Goal: Information Seeking & Learning: Learn about a topic

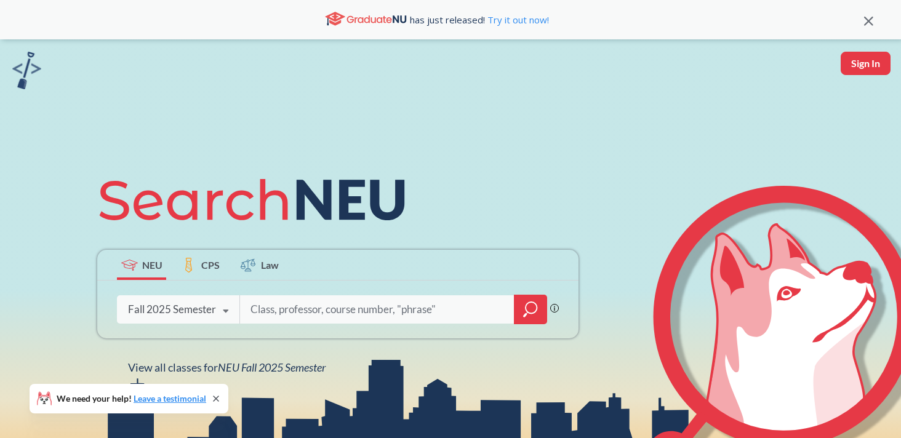
click at [220, 311] on icon at bounding box center [225, 311] width 23 height 34
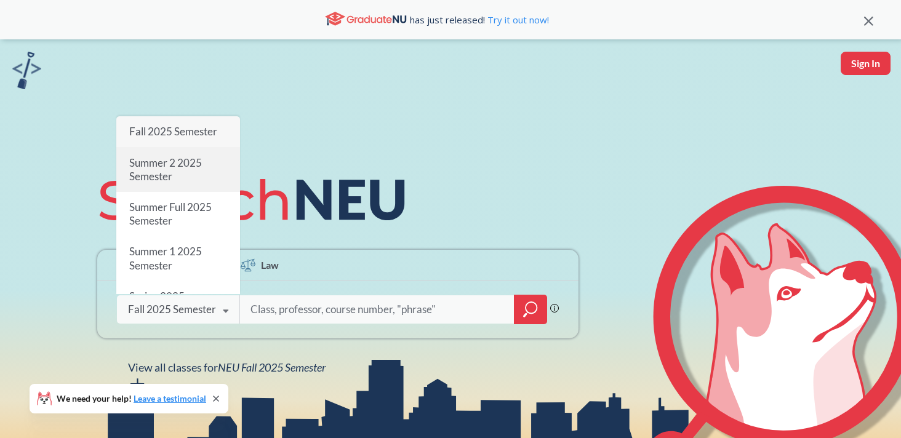
scroll to position [13, 0]
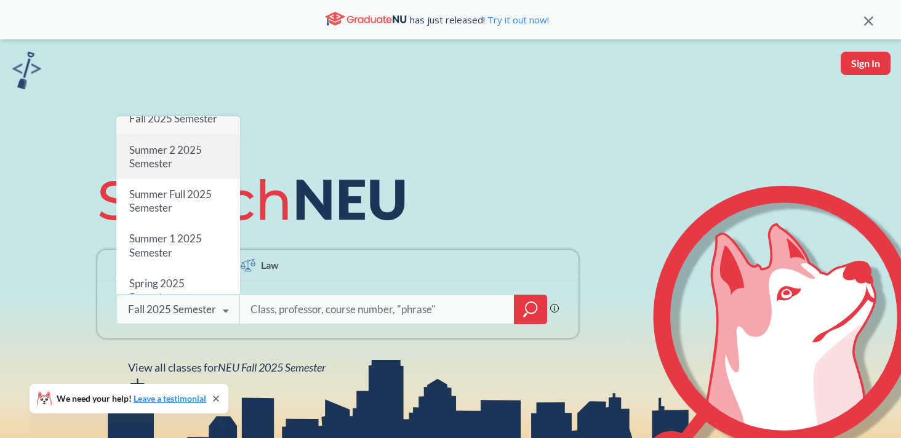
click at [188, 164] on div "Summer 2 2025 Semester" at bounding box center [178, 157] width 124 height 44
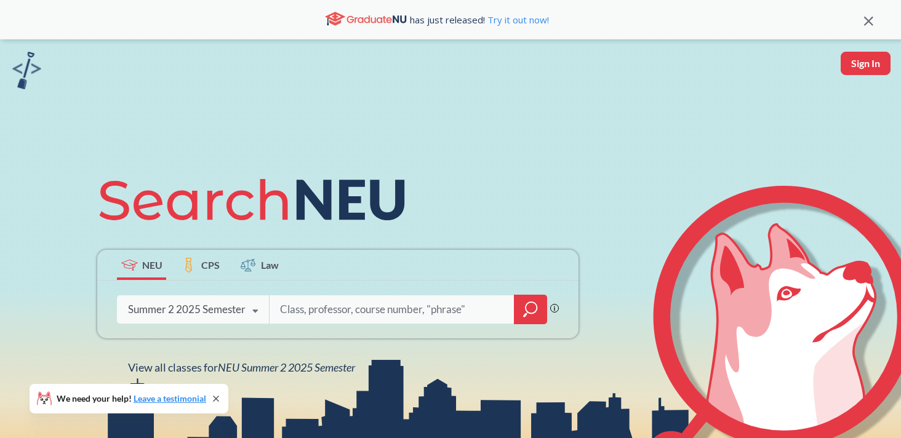
click at [306, 313] on input "search" at bounding box center [392, 310] width 226 height 26
type input "Bio 2327"
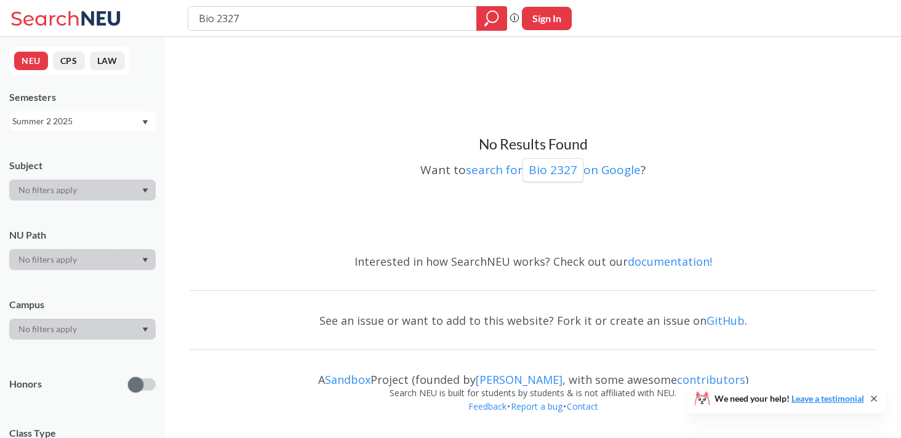
click at [84, 124] on div "Summer 2 2025" at bounding box center [76, 121] width 129 height 14
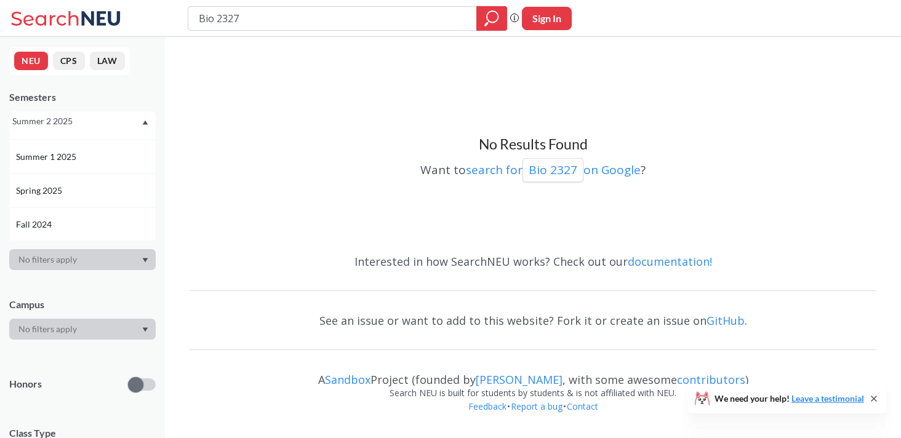
scroll to position [94, 0]
click at [57, 162] on span "Summer 1 2025" at bounding box center [47, 157] width 63 height 14
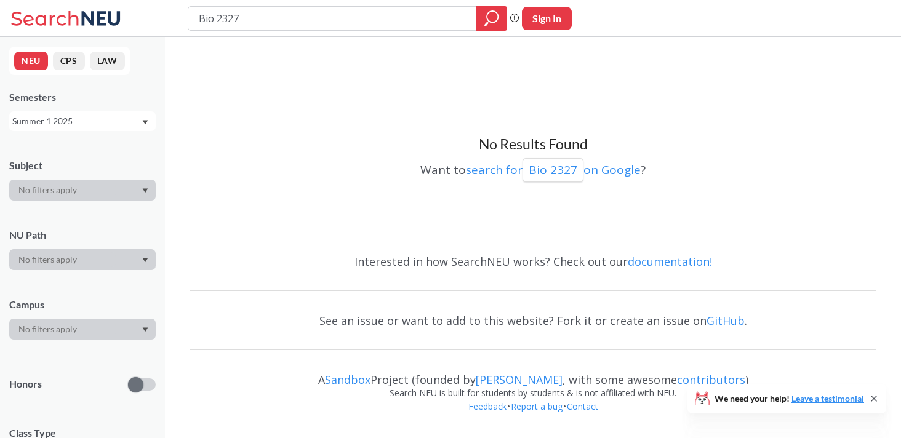
click at [253, 17] on input "Bio 2327" at bounding box center [333, 18] width 270 height 21
click at [95, 184] on div at bounding box center [82, 190] width 146 height 21
click at [213, 16] on input "Bio 2327" at bounding box center [333, 18] width 270 height 21
type input "Biol 2327"
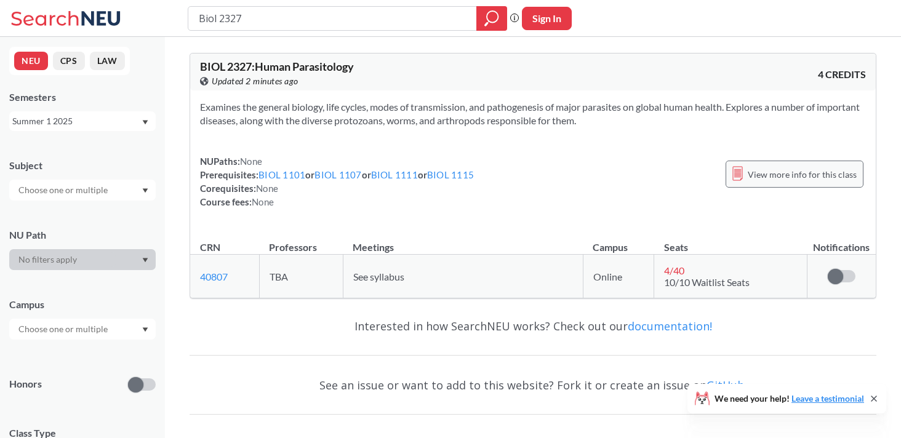
click at [806, 167] on span "View more info for this class" at bounding box center [802, 174] width 109 height 15
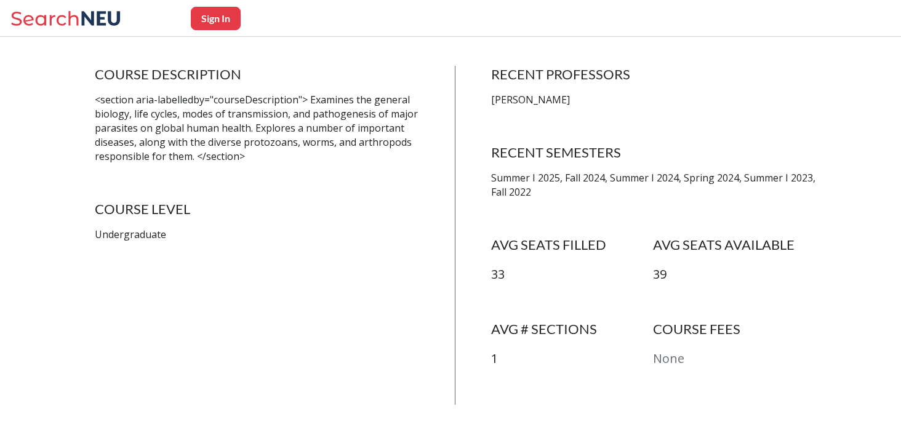
scroll to position [238, 0]
